Goal: Navigation & Orientation: Find specific page/section

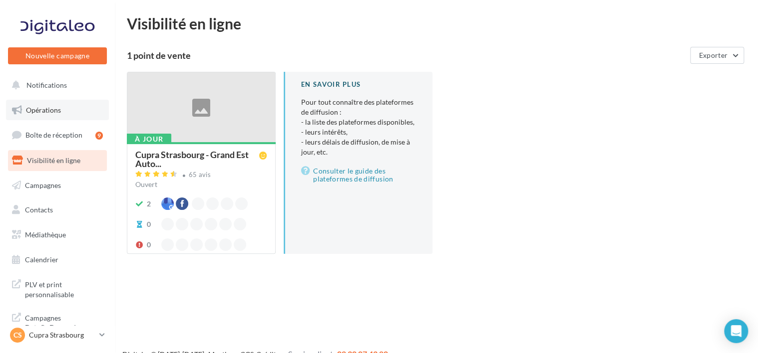
click at [61, 105] on link "Opérations" at bounding box center [57, 110] width 103 height 21
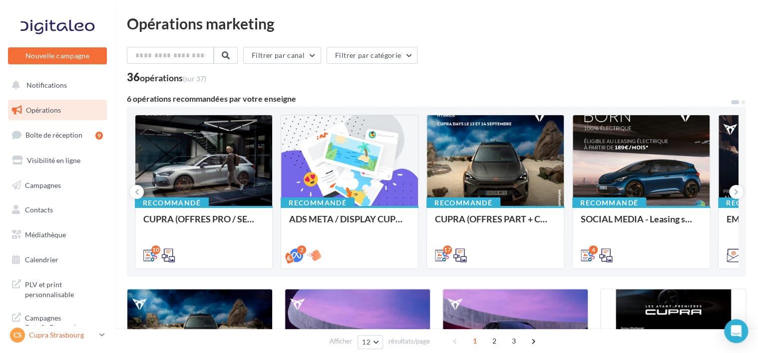
click at [93, 342] on div "CS Cupra Strasbourg cupra_strasbourg" at bounding box center [52, 335] width 85 height 15
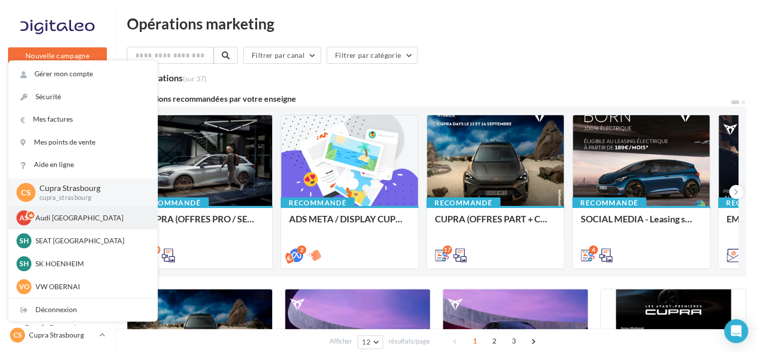
click at [76, 222] on p "Audi [GEOGRAPHIC_DATA]" at bounding box center [90, 218] width 110 height 10
